Goal: Information Seeking & Learning: Learn about a topic

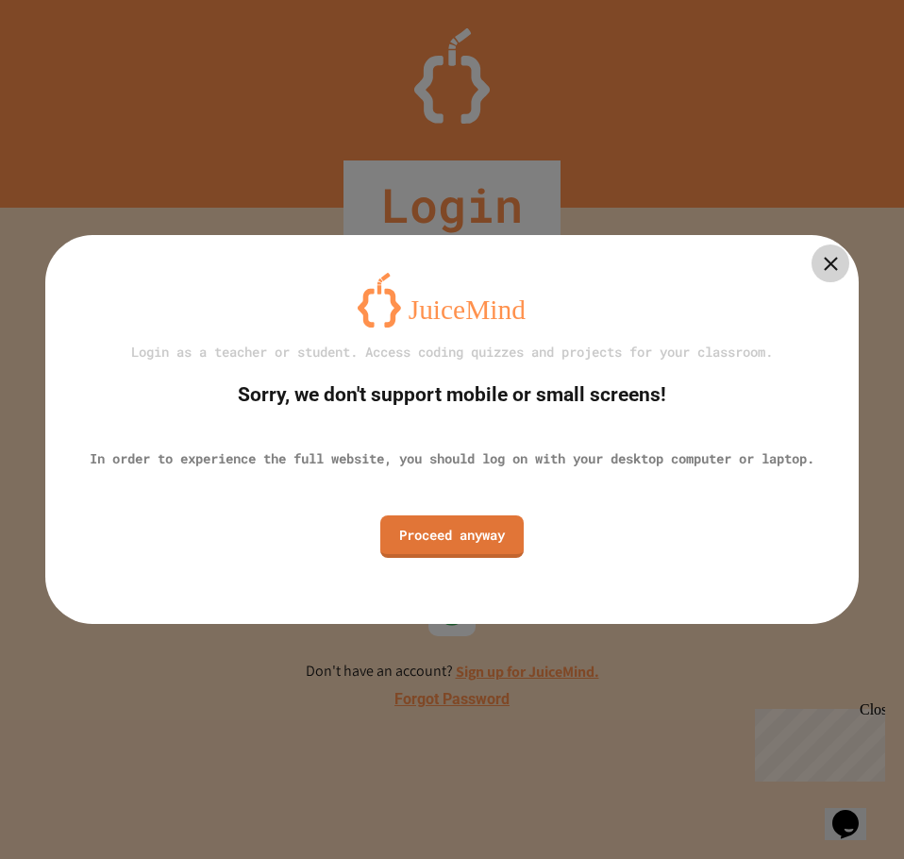
click at [837, 264] on icon at bounding box center [831, 264] width 24 height 24
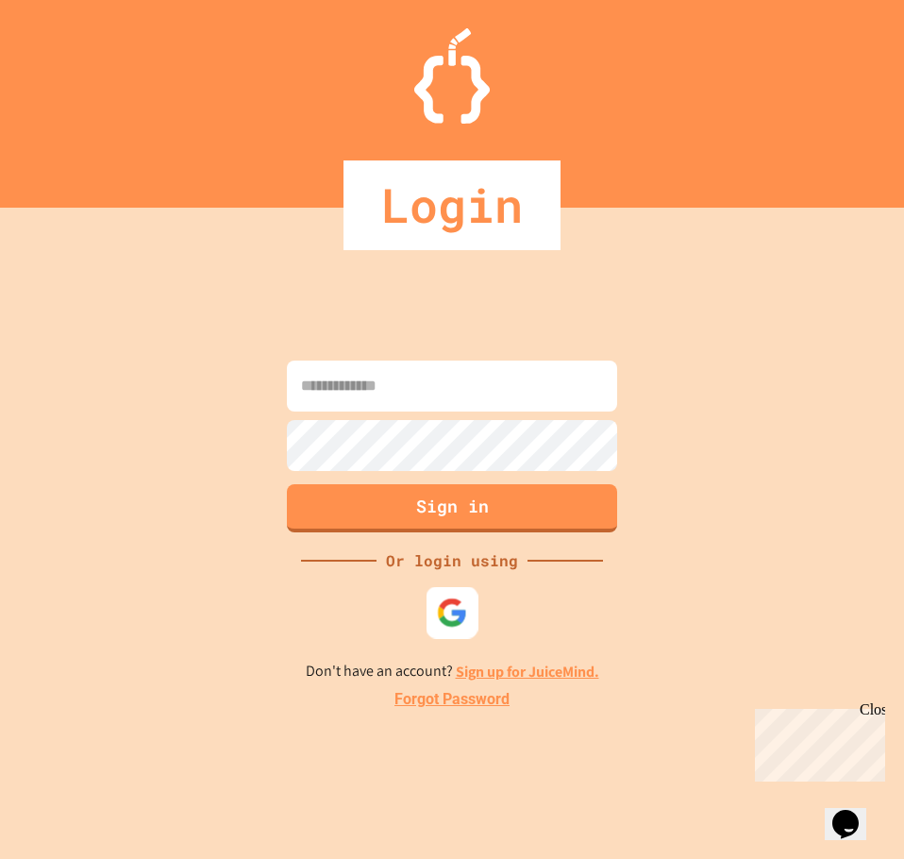
click at [451, 638] on div at bounding box center [452, 613] width 52 height 52
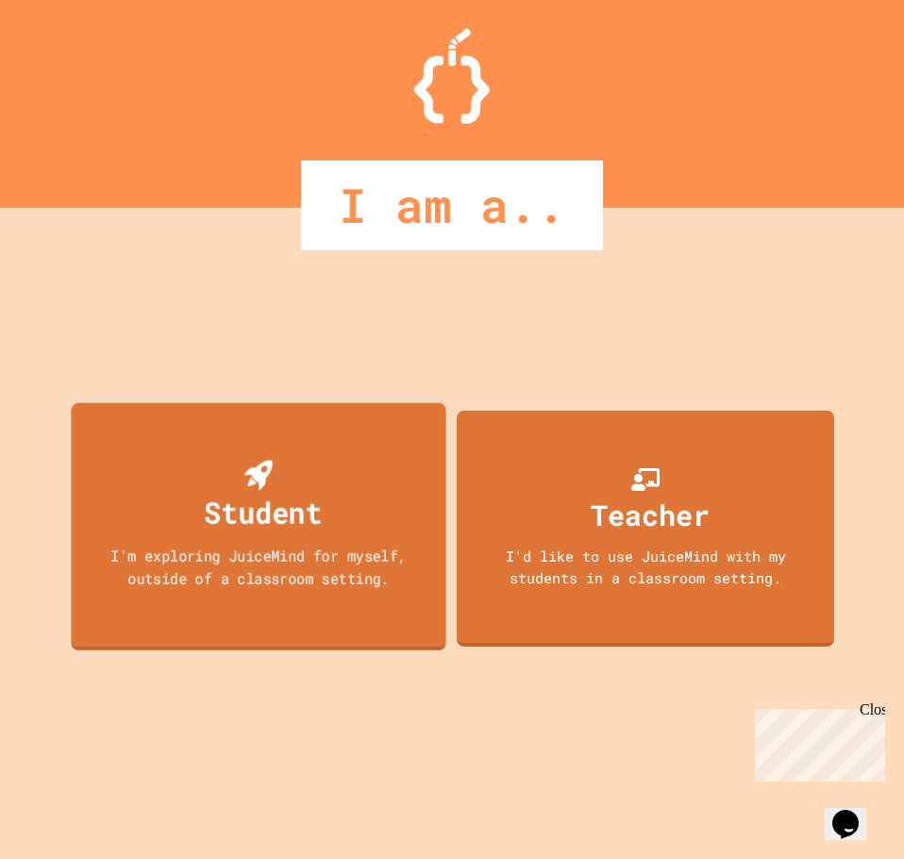
click at [205, 528] on div "Student" at bounding box center [263, 512] width 118 height 44
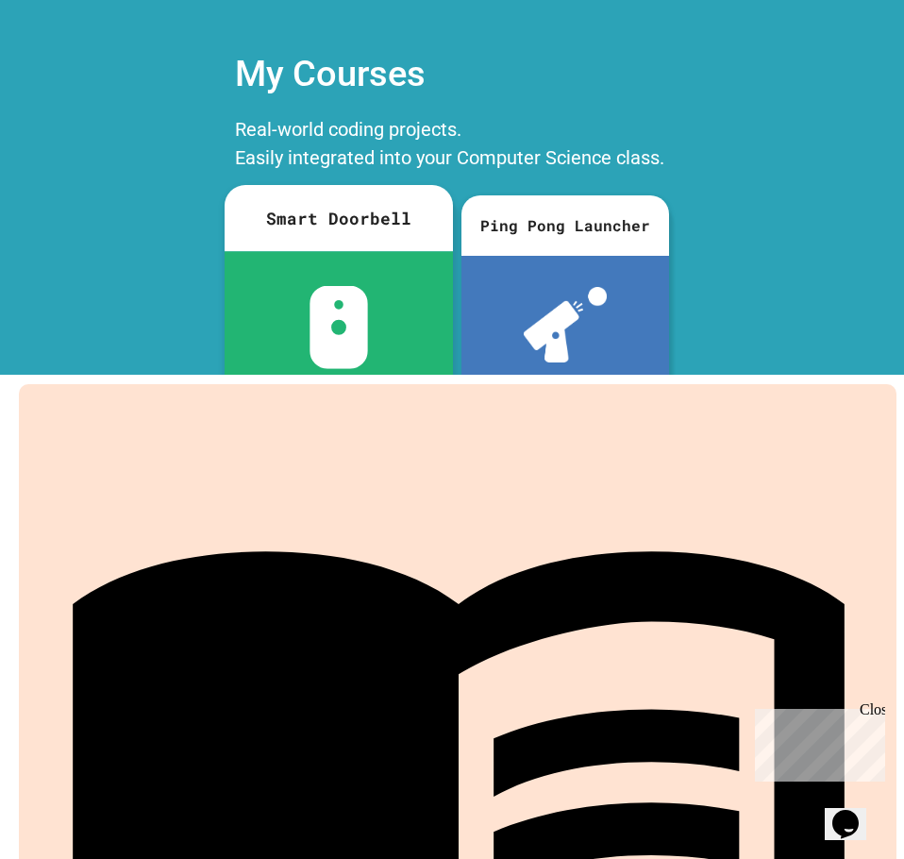
scroll to position [62, 0]
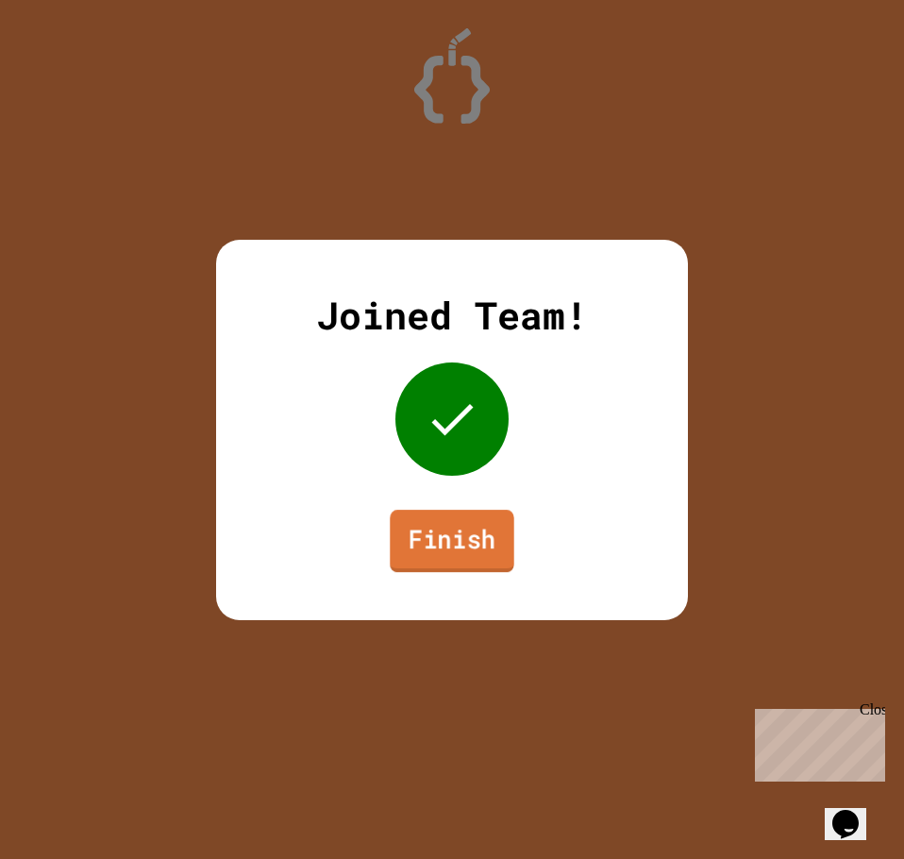
click at [457, 532] on link "Finish" at bounding box center [452, 541] width 124 height 62
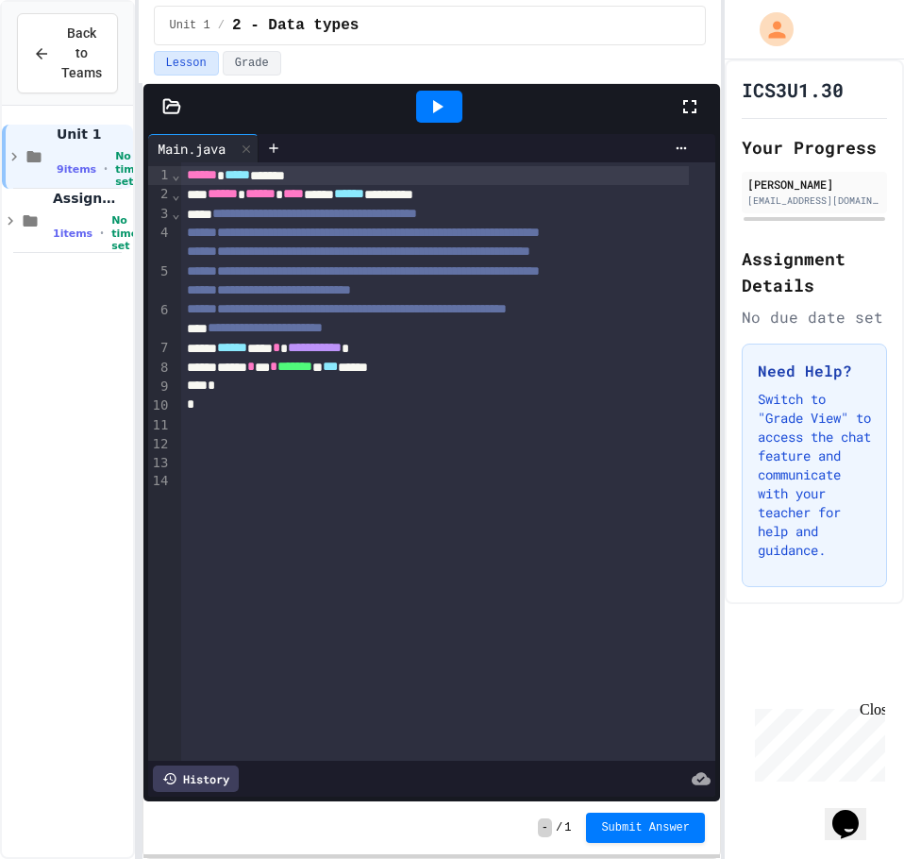
click at [131, 482] on div "**********" at bounding box center [452, 429] width 904 height 859
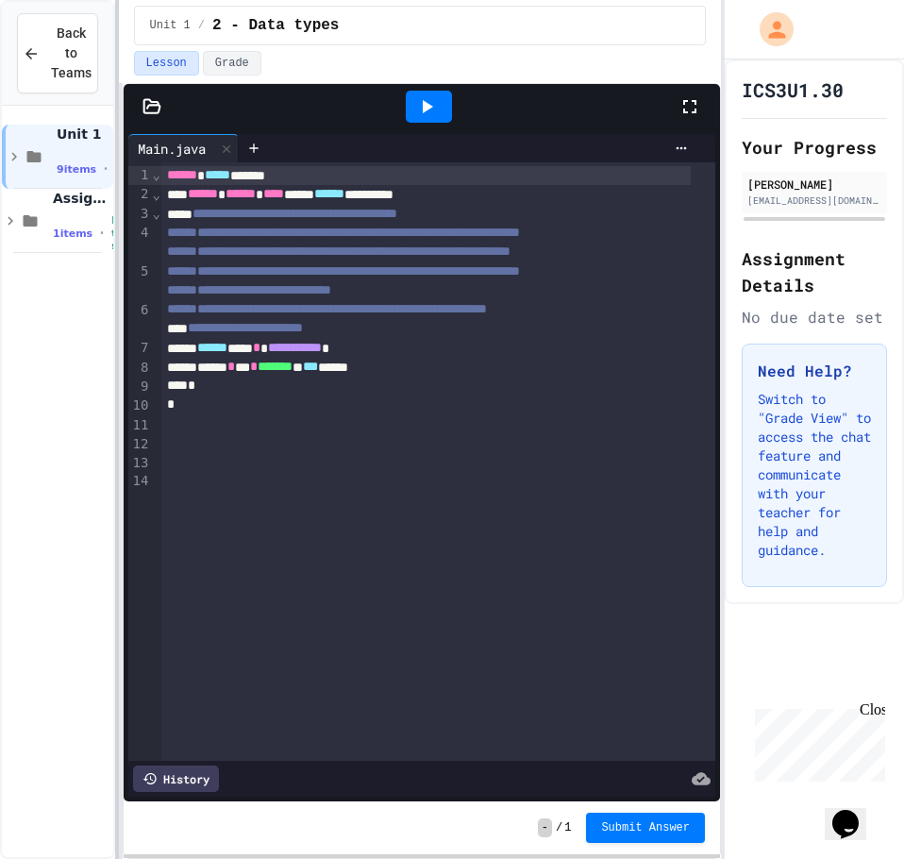
click at [115, 460] on div at bounding box center [117, 429] width 4 height 859
click at [283, 395] on div "*" at bounding box center [424, 385] width 527 height 19
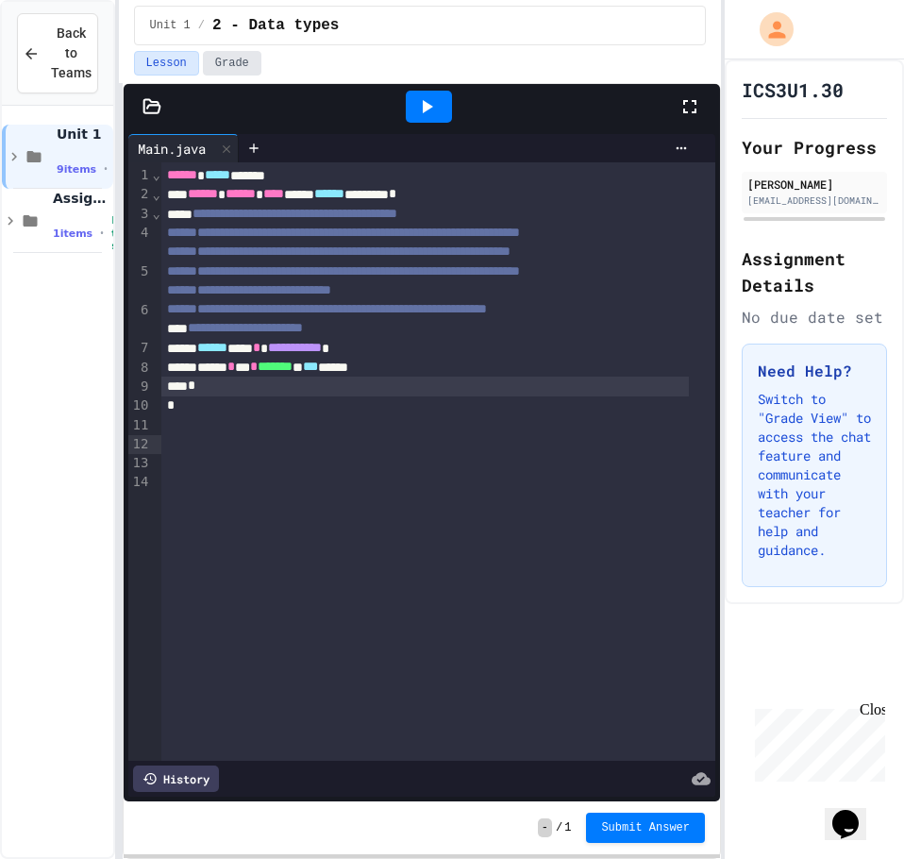
click at [229, 62] on button "Grade" at bounding box center [232, 63] width 58 height 25
click at [157, 61] on button "Lesson" at bounding box center [166, 63] width 65 height 25
click at [52, 225] on div "Assignments 1 items • No time set" at bounding box center [57, 221] width 111 height 64
click at [38, 228] on icon at bounding box center [30, 220] width 23 height 17
click at [74, 227] on span "1 items" at bounding box center [73, 233] width 40 height 12
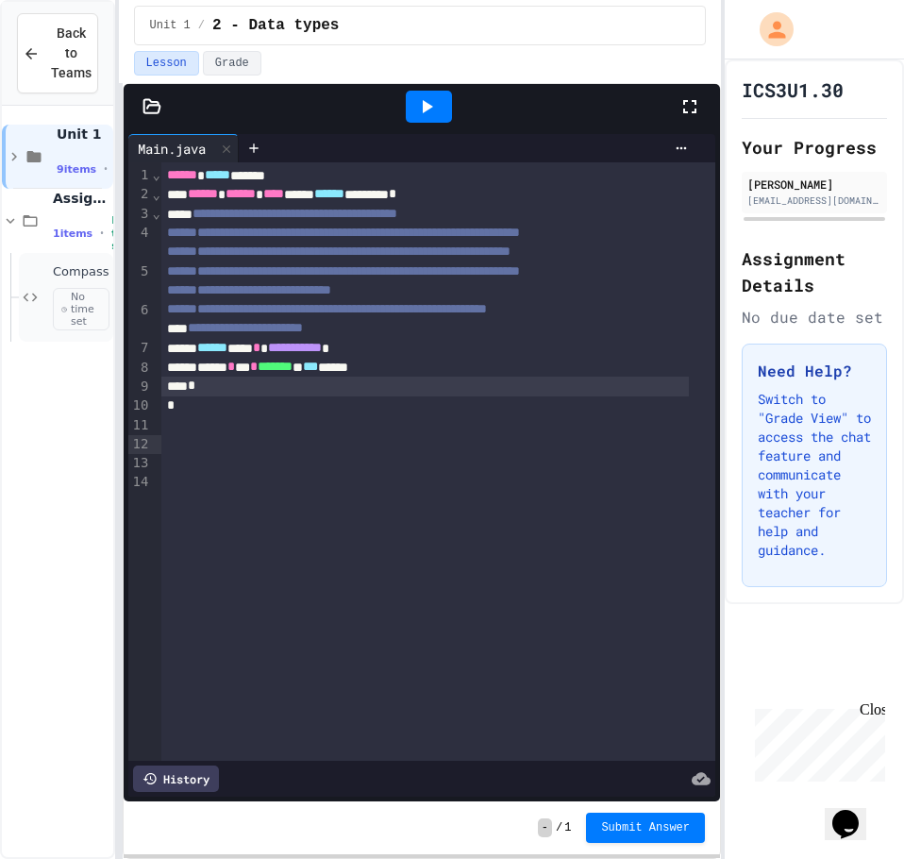
click at [92, 299] on span "No time set" at bounding box center [81, 309] width 57 height 43
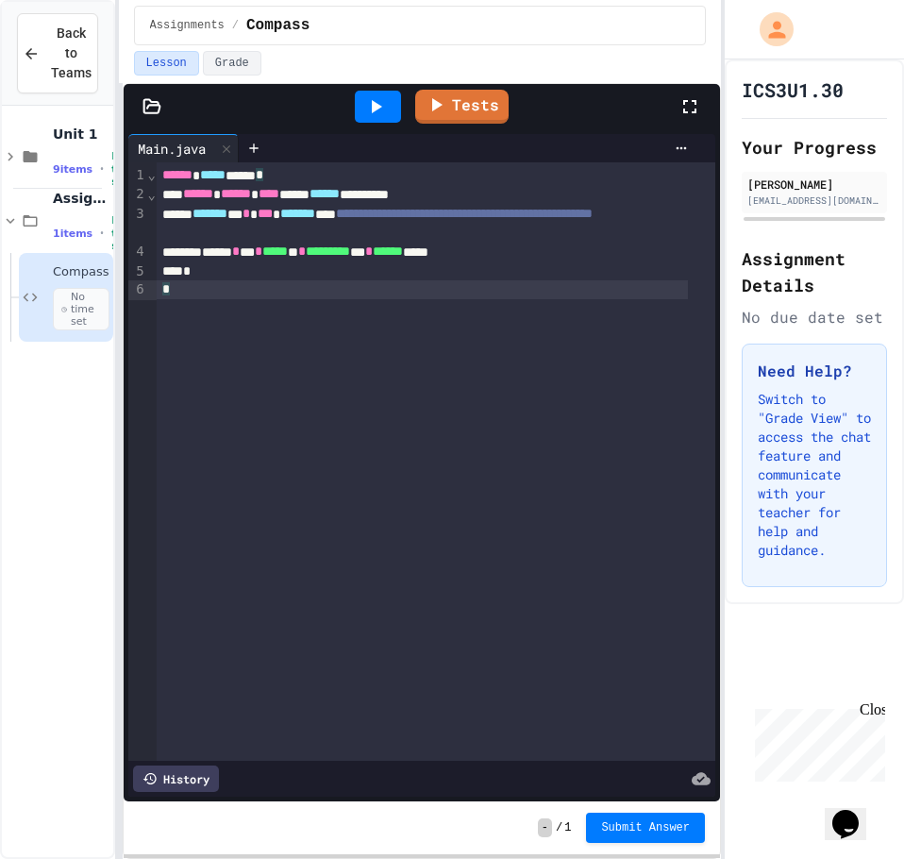
click at [297, 292] on div "*" at bounding box center [422, 289] width 531 height 19
click at [58, 155] on div "9 items • No time set" at bounding box center [81, 169] width 57 height 38
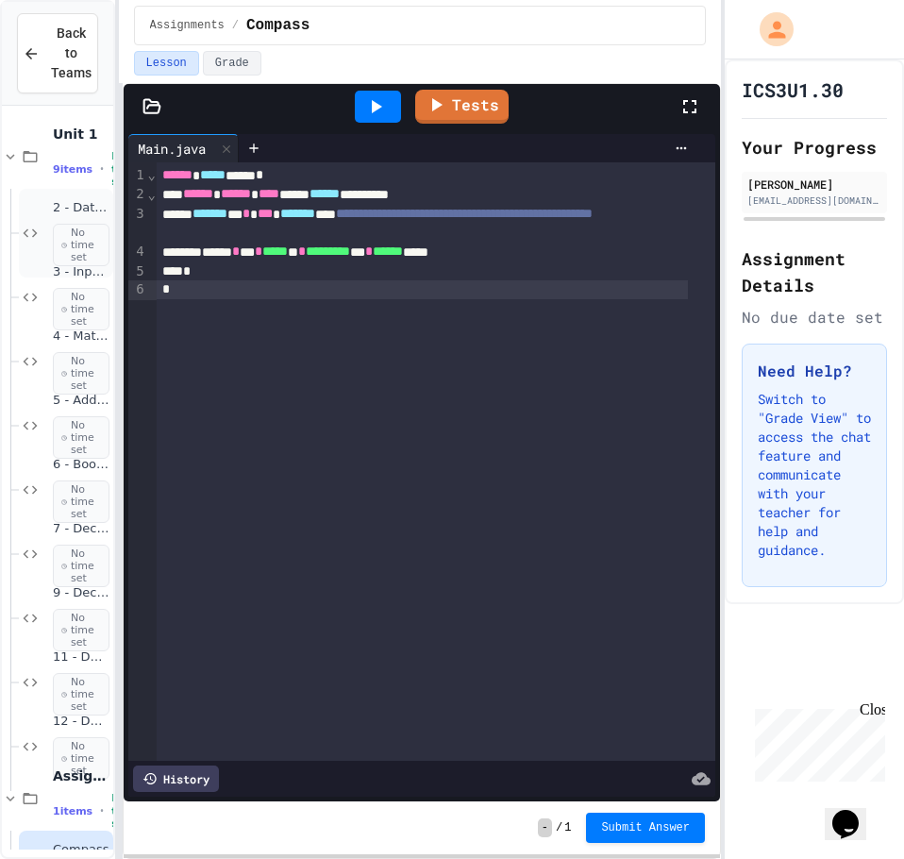
click at [83, 222] on div "2 - Data types No time set" at bounding box center [81, 233] width 57 height 66
